Goal: Navigation & Orientation: Find specific page/section

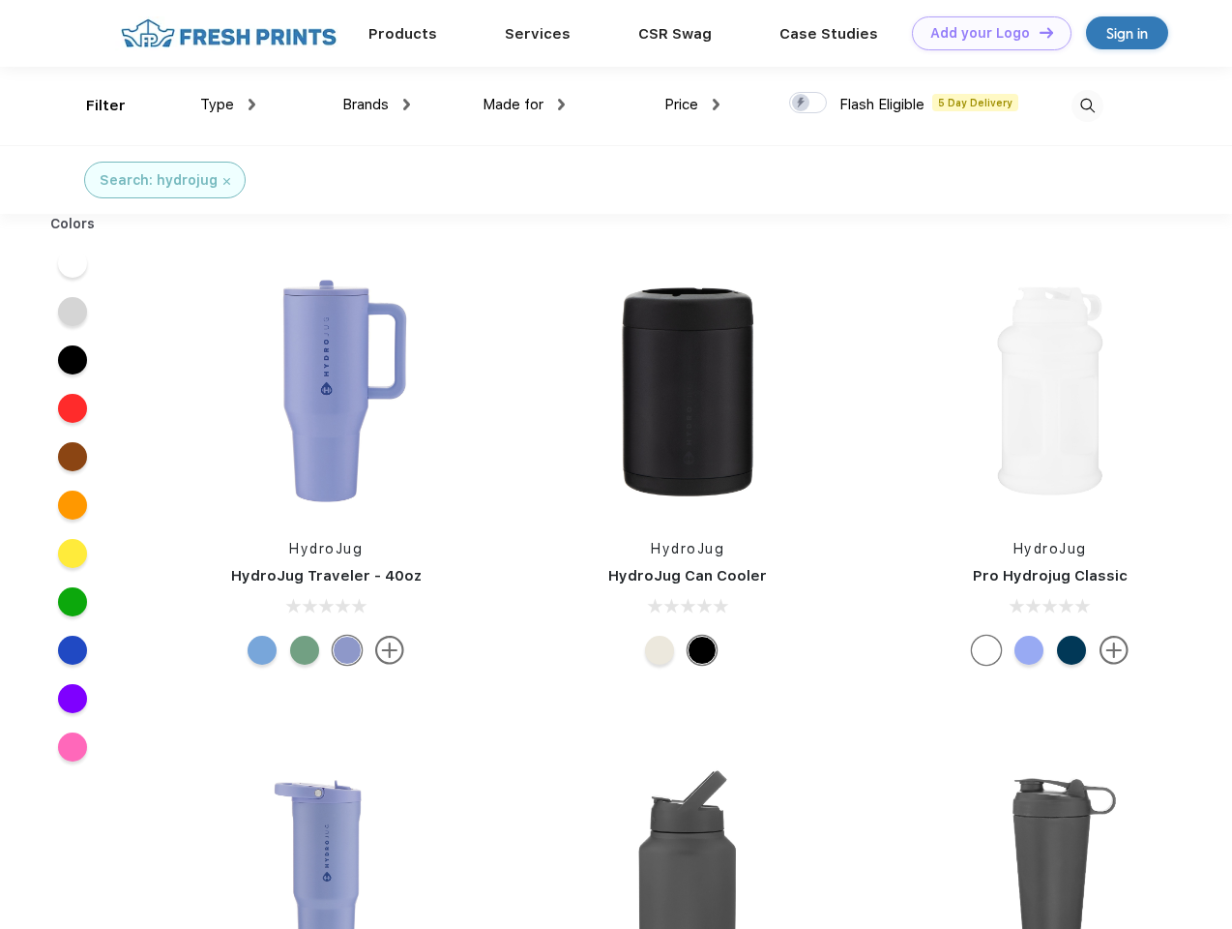
click at [985, 33] on link "Add your Logo Design Tool" at bounding box center [992, 33] width 160 height 34
click at [0, 0] on div "Design Tool" at bounding box center [0, 0] width 0 height 0
click at [1038, 32] on link "Add your Logo Design Tool" at bounding box center [992, 33] width 160 height 34
click at [93, 105] on div "Filter" at bounding box center [106, 106] width 40 height 22
click at [228, 104] on span "Type" at bounding box center [217, 104] width 34 height 17
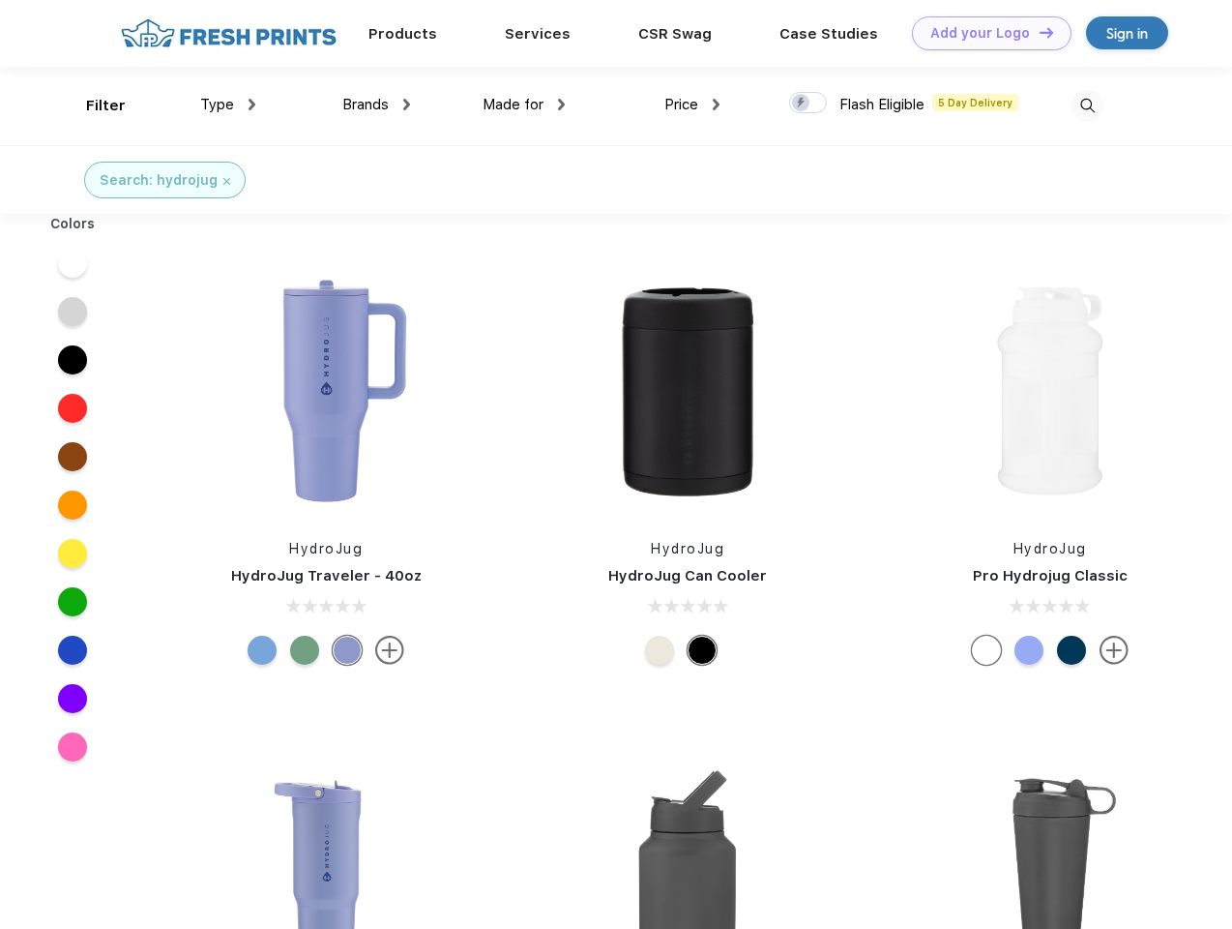
click at [376, 104] on span "Brands" at bounding box center [365, 104] width 46 height 17
click at [524, 104] on span "Made for" at bounding box center [513, 104] width 61 height 17
click at [693, 104] on span "Price" at bounding box center [682, 104] width 34 height 17
click at [809, 104] on div at bounding box center [808, 102] width 38 height 21
click at [802, 104] on input "checkbox" at bounding box center [795, 97] width 13 height 13
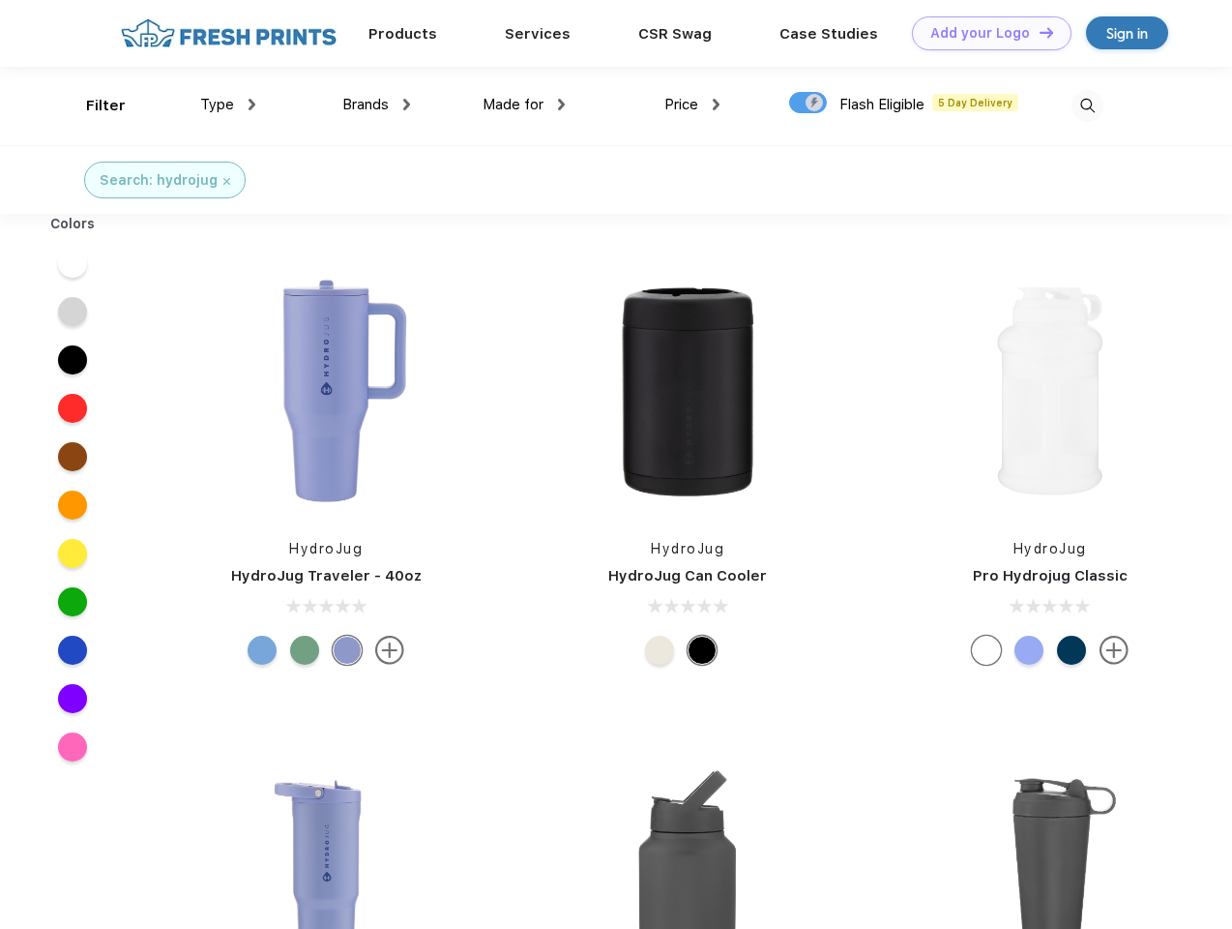
click at [1087, 105] on img at bounding box center [1088, 106] width 32 height 32
